Goal: Find specific page/section: Find specific page/section

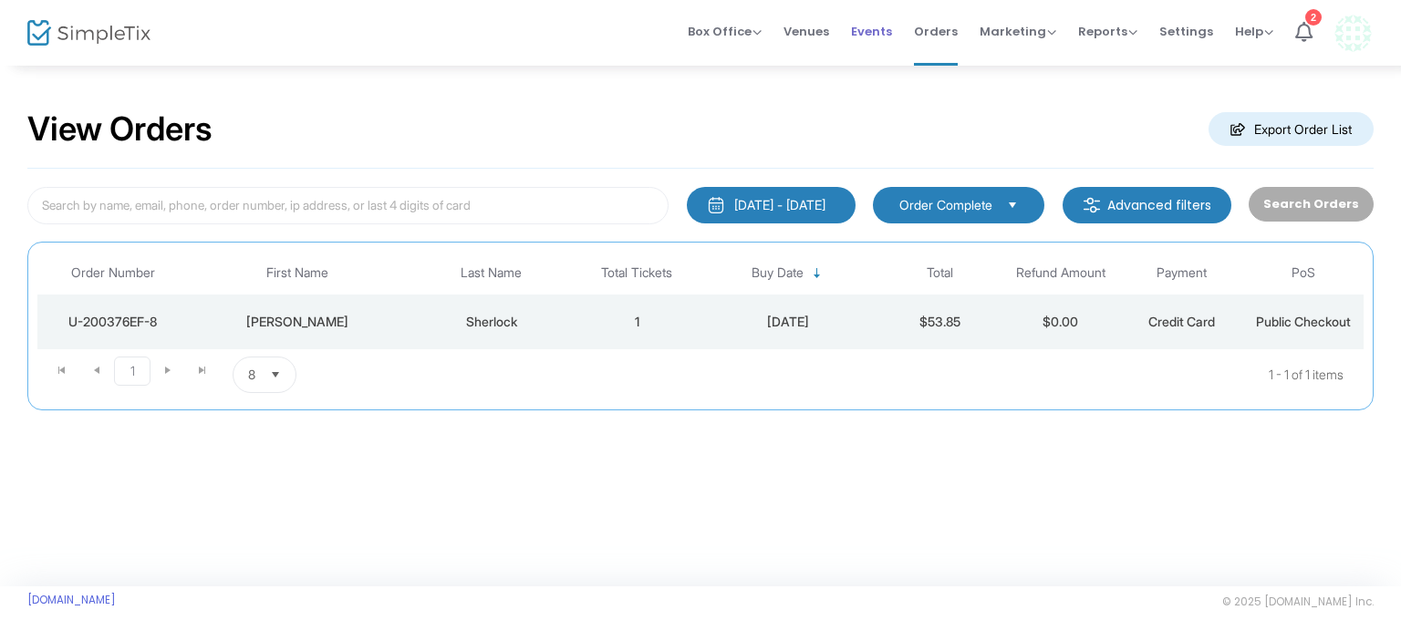
click at [879, 32] on span "Events" at bounding box center [871, 31] width 41 height 47
